Goal: Find specific page/section: Find specific page/section

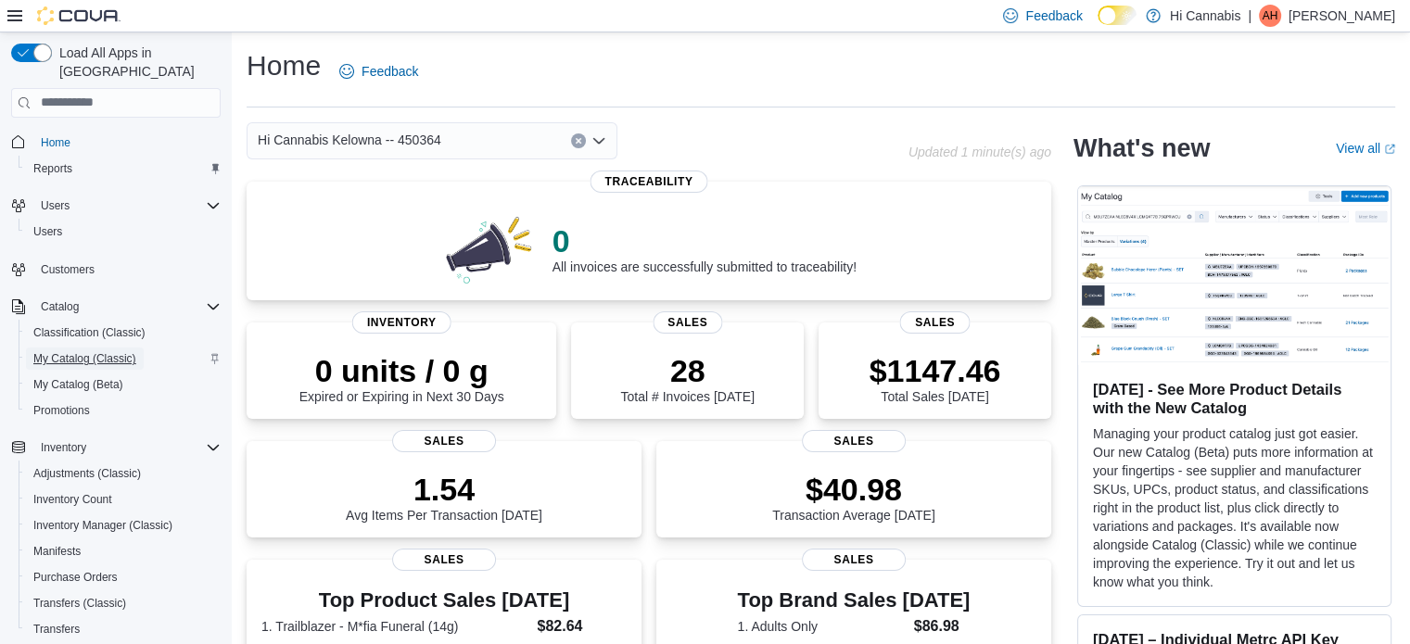
click at [111, 351] on span "My Catalog (Classic)" at bounding box center [84, 358] width 103 height 15
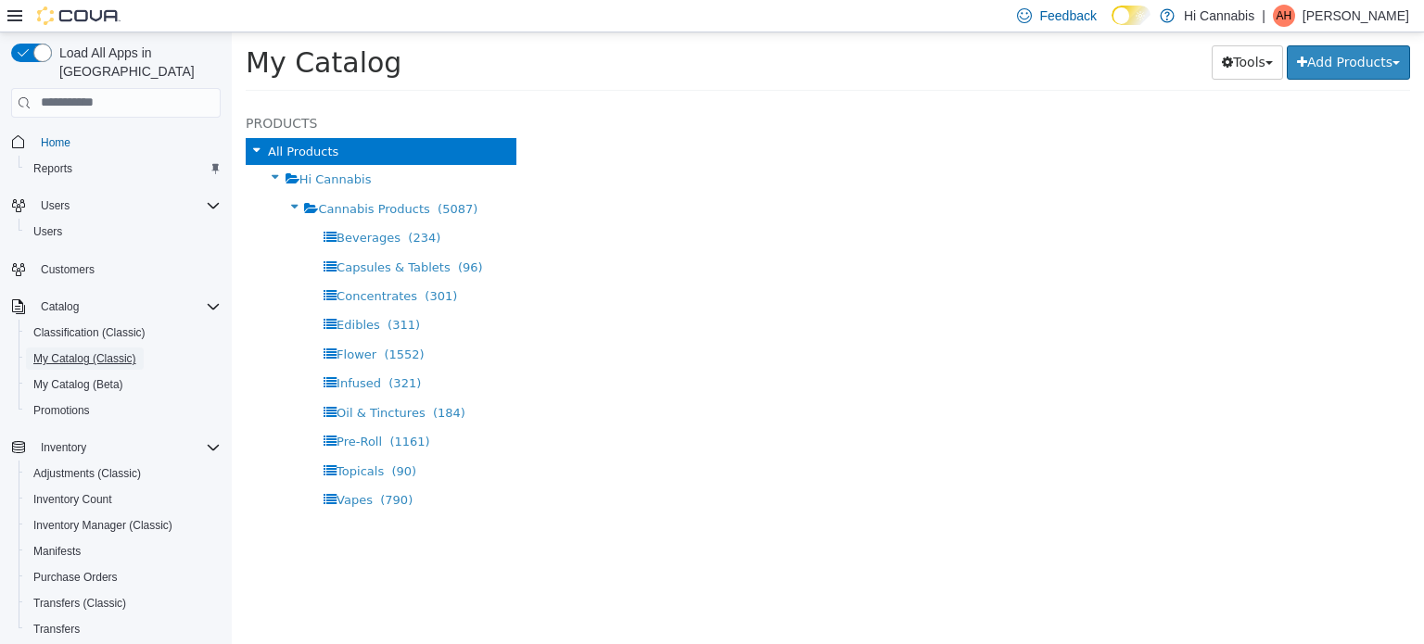
select select "**********"
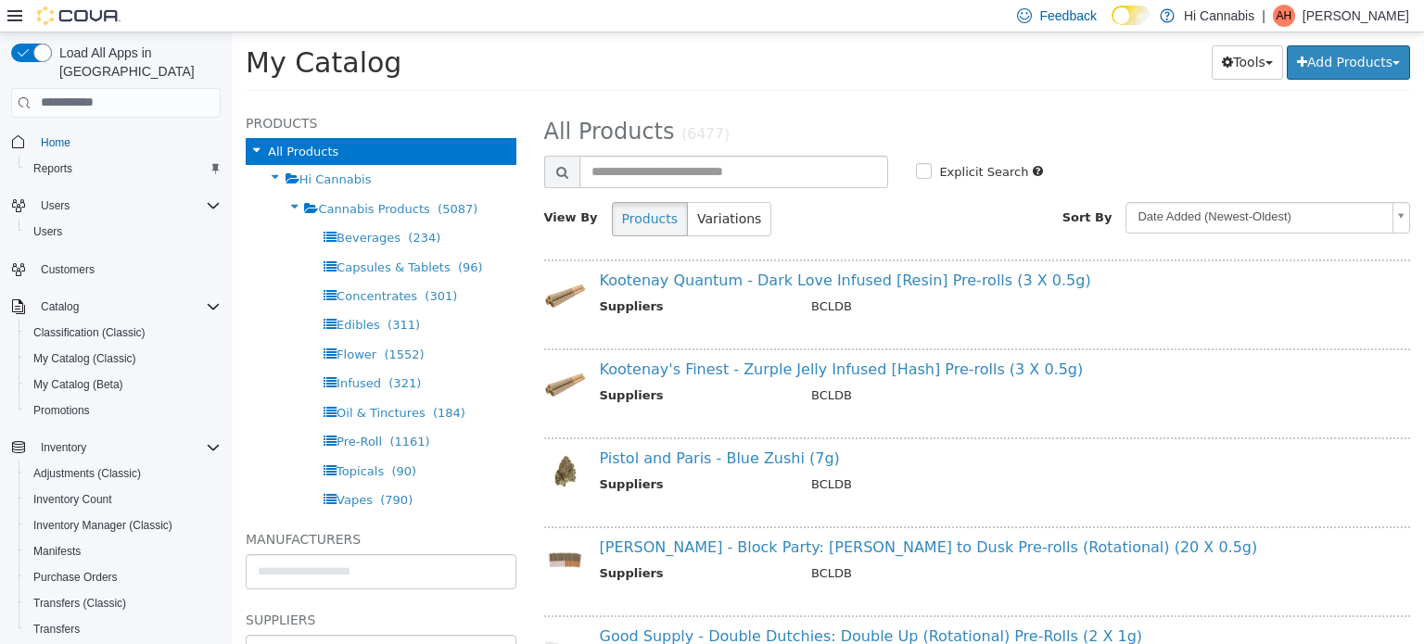
click at [1361, 10] on p "Amy Houle" at bounding box center [1356, 16] width 107 height 22
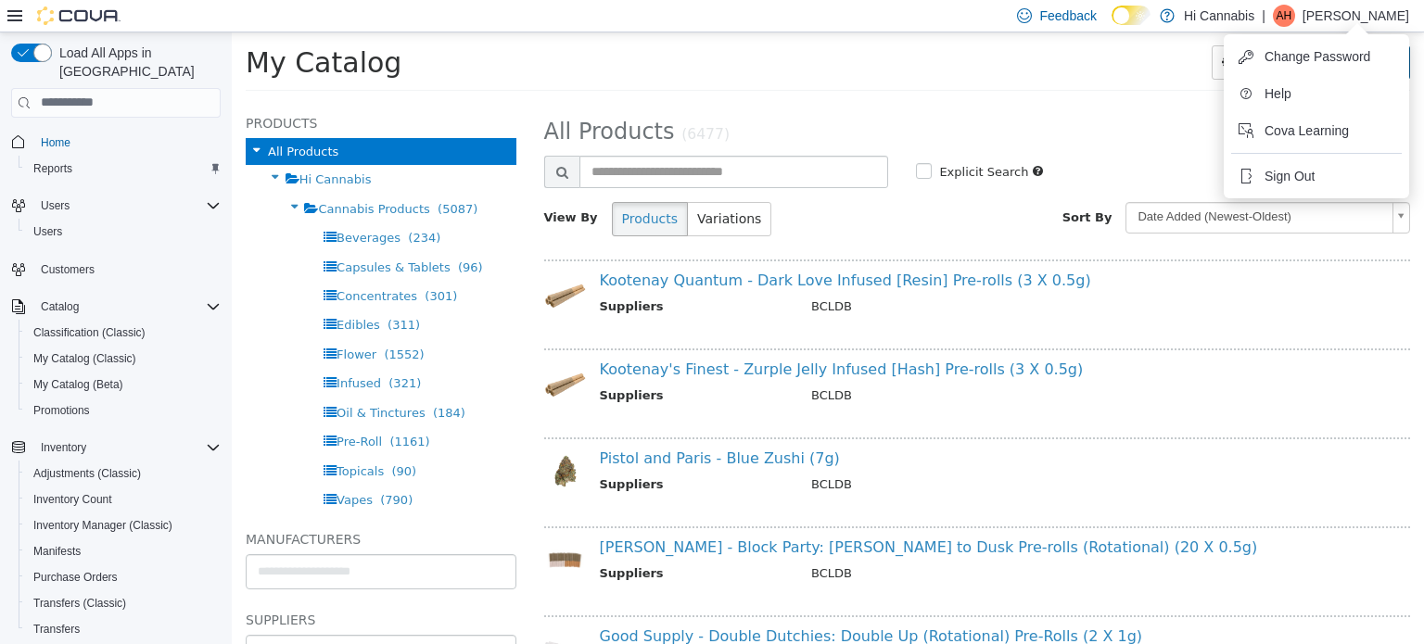
click at [1381, 15] on p "Amy Houle" at bounding box center [1356, 16] width 107 height 22
